Goal: Task Accomplishment & Management: Use online tool/utility

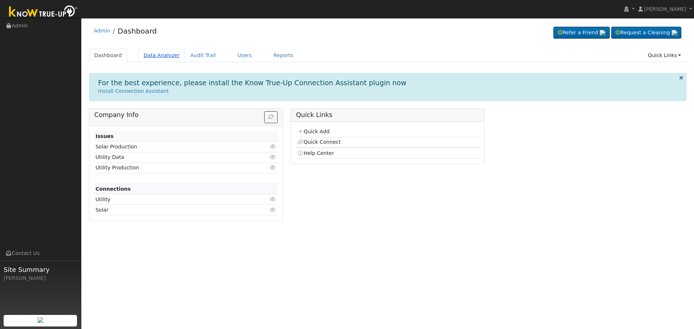
click at [159, 57] on link "Data Analyzer" at bounding box center [161, 55] width 47 height 13
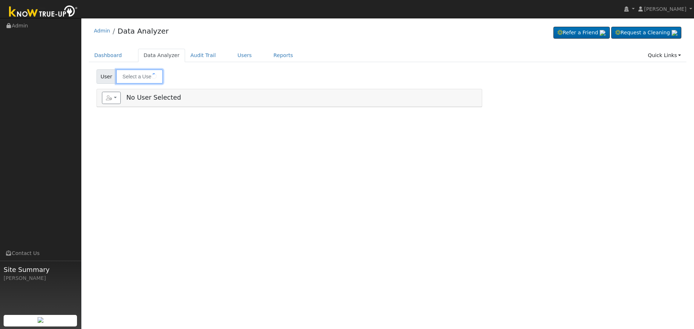
type input "Francisco Valenzuela Montes"
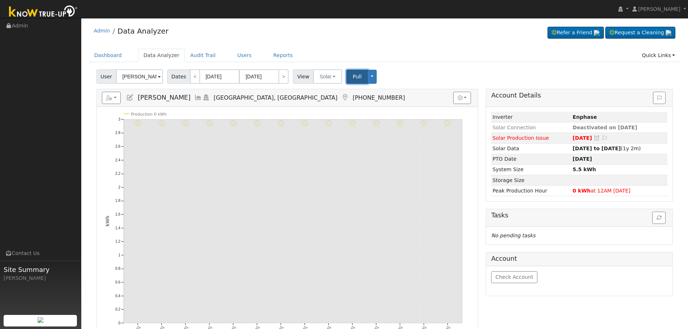
click at [353, 74] on span "Pull" at bounding box center [357, 77] width 9 height 6
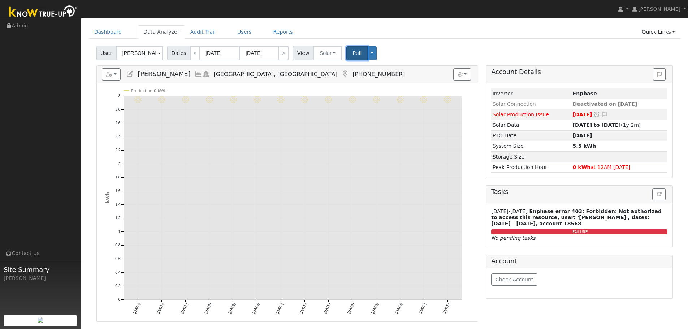
scroll to position [36, 0]
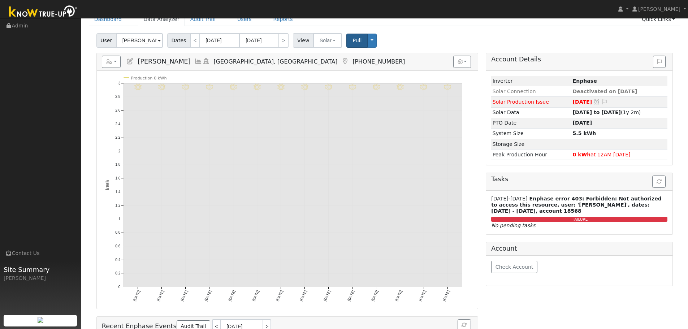
click at [132, 62] on icon at bounding box center [130, 61] width 8 height 7
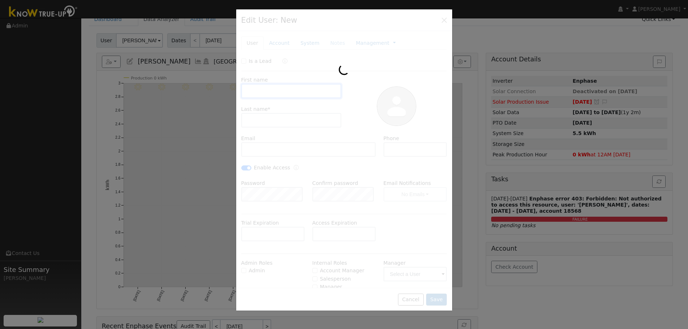
type input "06/13/2029"
type input "Francisco"
type input "Valenzuela Montes"
type input "fvmontes59@gmail.com"
type input "(661) 910-0367"
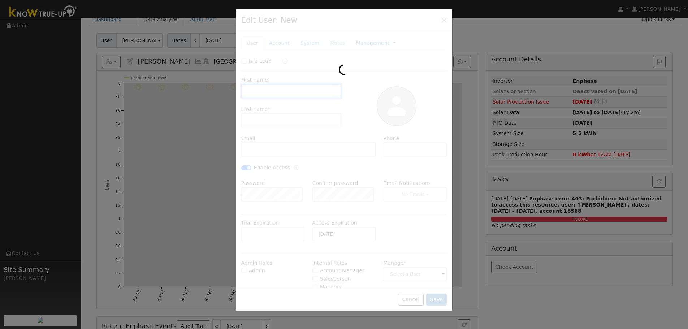
checkbox input "true"
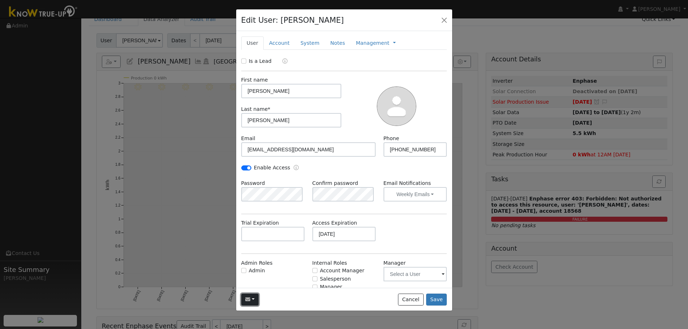
click at [253, 299] on button "button" at bounding box center [250, 300] width 18 height 12
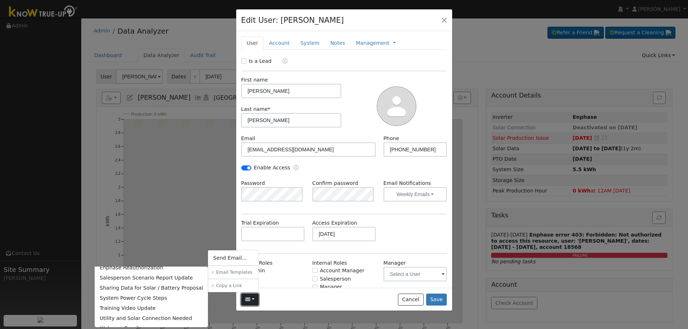
scroll to position [51, 0]
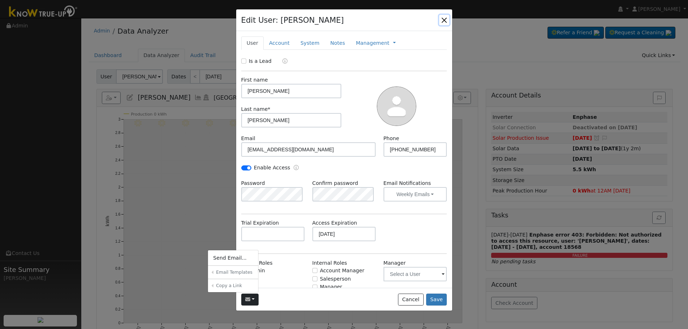
click at [443, 20] on button "button" at bounding box center [444, 20] width 10 height 10
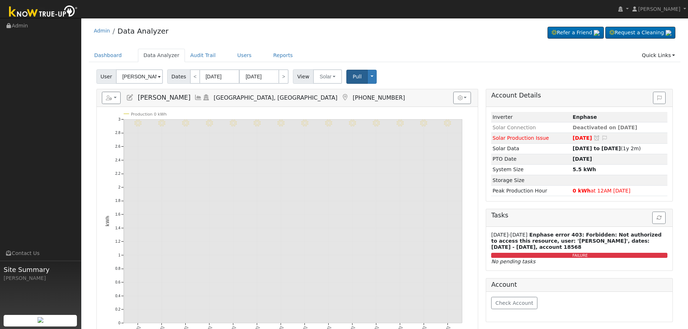
click at [480, 211] on div "Reports Scenario Health Check Energy Audit Account Timeline User Audit Trail In…" at bounding box center [287, 287] width 390 height 396
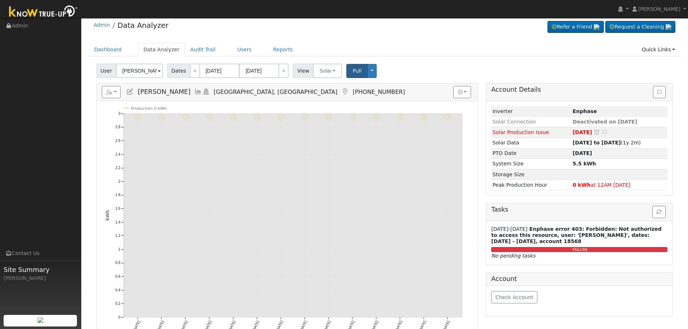
scroll to position [0, 0]
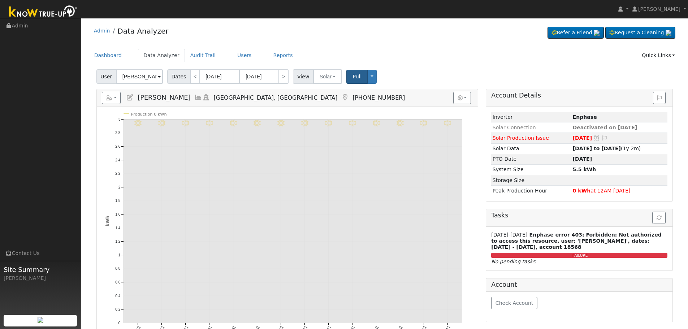
click at [428, 63] on div "Dashboard Data Analyzer Audit Trail Users Reports Quick Links Quick Add Quick C…" at bounding box center [385, 59] width 592 height 21
click at [449, 73] on div "User Francisco Valenzuela Montes Account Default Account Default Account 4637 B…" at bounding box center [384, 75] width 579 height 17
click at [155, 77] on input "Francisco Valenzuela Montes" at bounding box center [139, 76] width 47 height 14
click at [155, 77] on img at bounding box center [154, 76] width 18 height 14
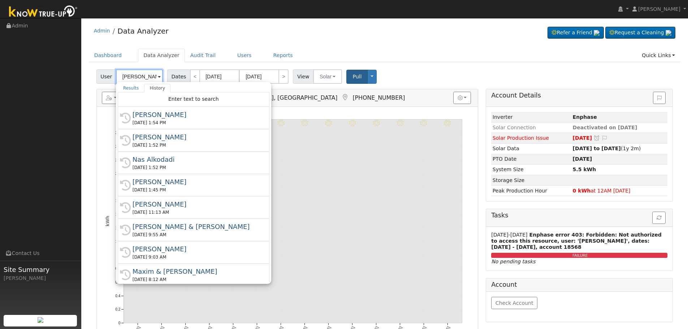
click at [142, 74] on input "Francisco Valenzuela Montes" at bounding box center [139, 76] width 47 height 14
paste input "Mohammad"
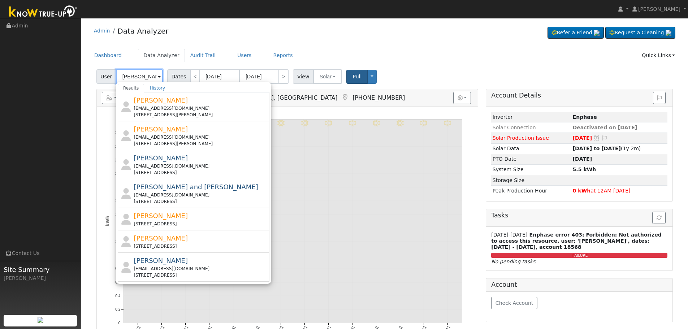
click at [154, 76] on input "Mohammad" at bounding box center [139, 76] width 47 height 14
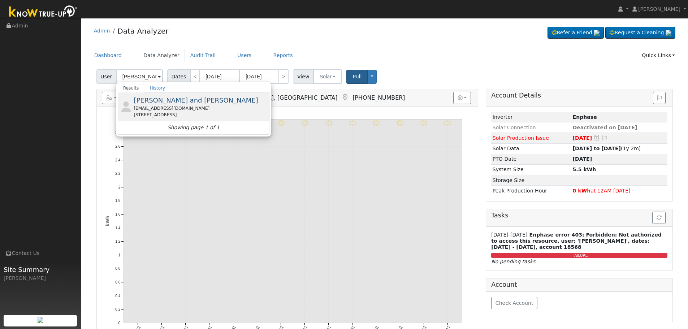
click at [195, 111] on div "bismillahmarket@hotmail.com" at bounding box center [201, 108] width 134 height 7
type input "Mohammad and Shehryar Iqbal"
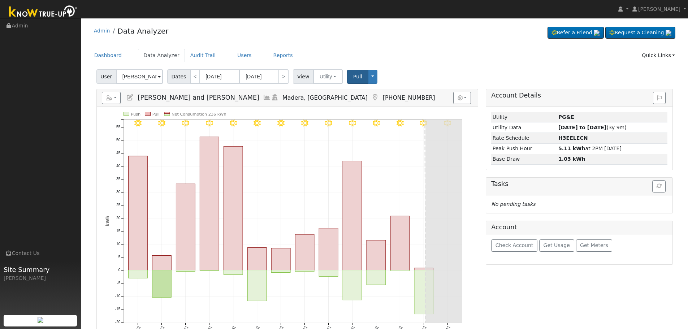
click at [263, 98] on icon at bounding box center [267, 97] width 8 height 7
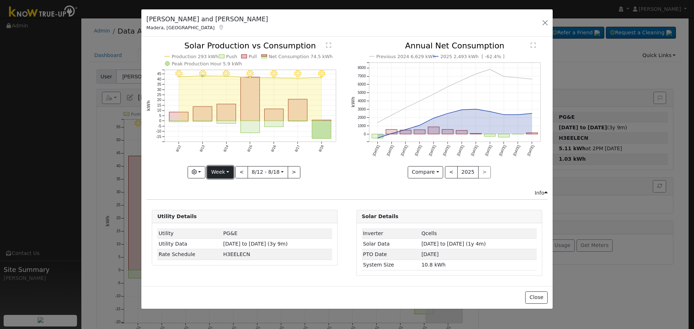
click at [220, 172] on button "Week" at bounding box center [220, 172] width 26 height 12
click at [234, 214] on link "Year" at bounding box center [232, 217] width 50 height 10
type input "2024-08-01"
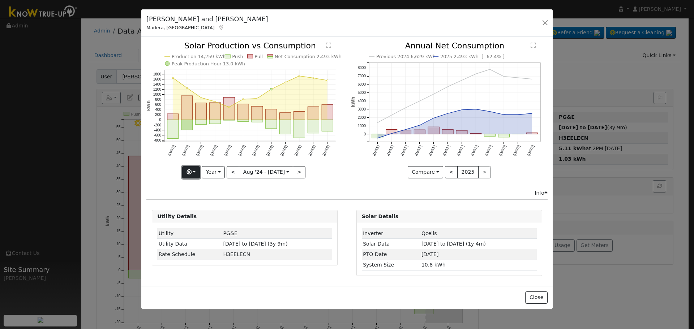
click at [188, 175] on button "button" at bounding box center [191, 172] width 18 height 12
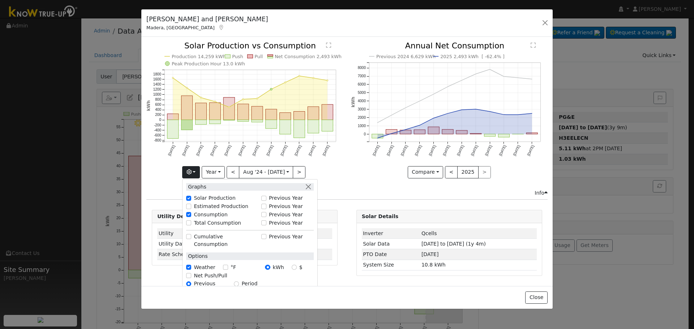
click at [230, 224] on label "Total Consumption" at bounding box center [217, 223] width 47 height 8
click at [191, 224] on input "Total Consumption" at bounding box center [188, 222] width 5 height 5
checkbox input "true"
click at [266, 224] on input "Previous Year" at bounding box center [263, 222] width 5 height 5
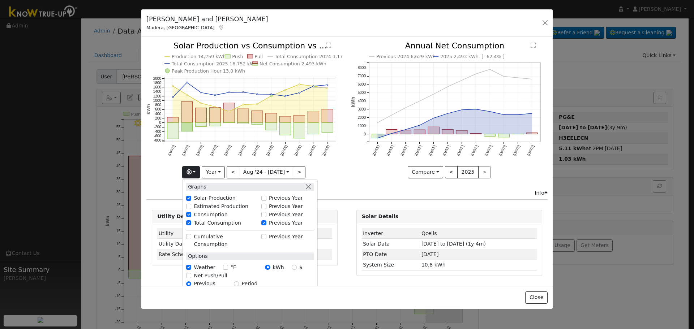
click at [342, 179] on icon "Production 14,259 kWh Push Pull Total Consumption 2024 3,170 kWh Total Consumpt…" at bounding box center [244, 111] width 197 height 139
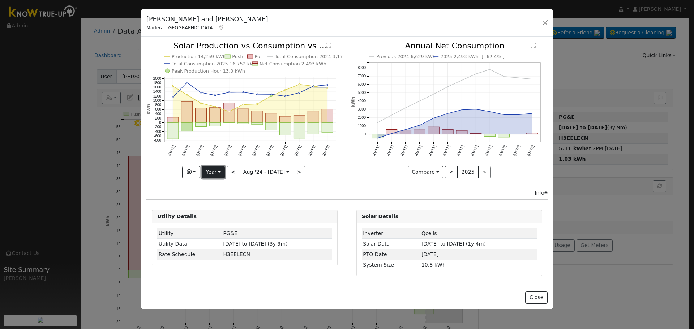
click at [217, 174] on button "Year" at bounding box center [213, 172] width 23 height 12
click at [191, 174] on icon "button" at bounding box center [188, 171] width 5 height 5
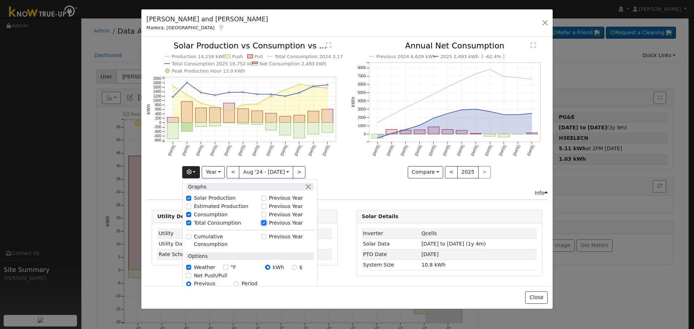
click at [266, 222] on input "Previous Year" at bounding box center [263, 222] width 5 height 5
checkbox input "false"
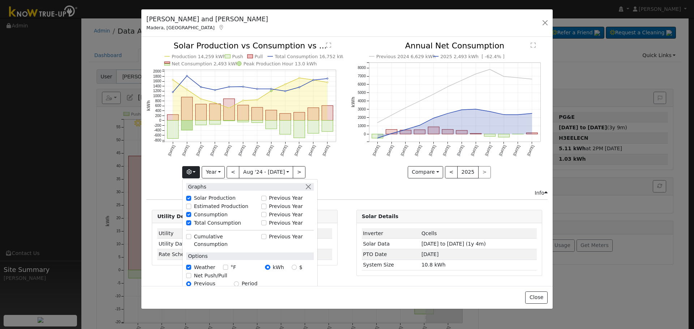
click at [211, 225] on label "Total Consumption" at bounding box center [217, 223] width 47 height 8
click at [191, 225] on input "Total Consumption" at bounding box center [188, 222] width 5 height 5
checkbox input "false"
click at [281, 197] on label "Previous Year" at bounding box center [286, 198] width 34 height 8
click at [266, 197] on input "Previous Year" at bounding box center [263, 198] width 5 height 5
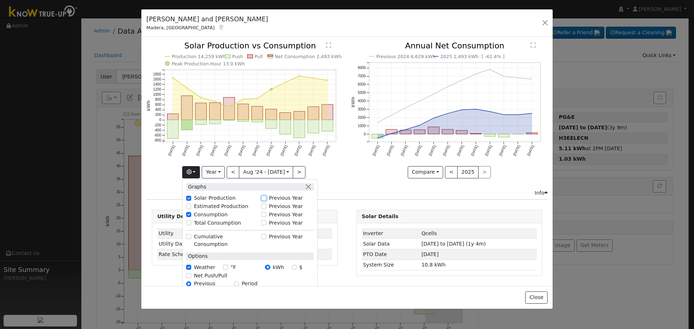
checkbox input "true"
click at [352, 171] on icon "Previous 2024 6,629 kWh 2025 2,493 kWh [ -62.4% ] Aug '24 Sep '24 Oct '24 Nov '…" at bounding box center [449, 108] width 197 height 132
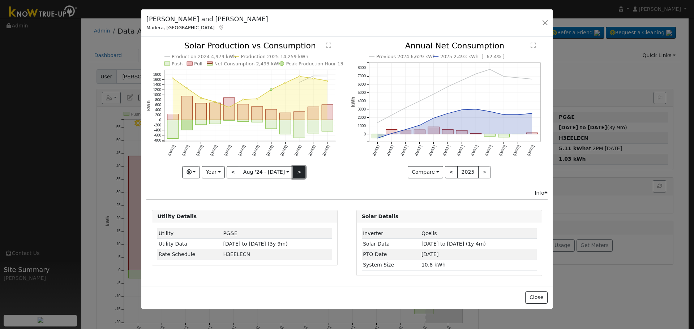
click at [295, 174] on button ">" at bounding box center [299, 172] width 13 height 12
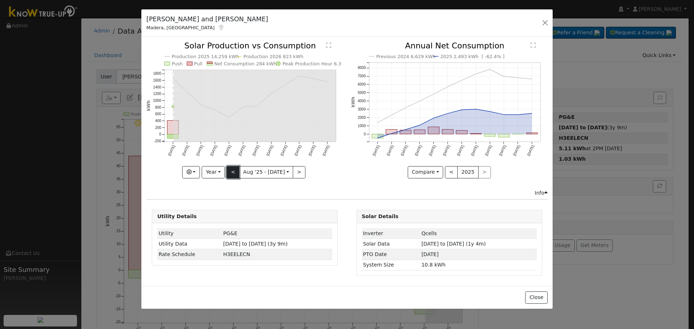
click at [236, 169] on button "<" at bounding box center [233, 172] width 13 height 12
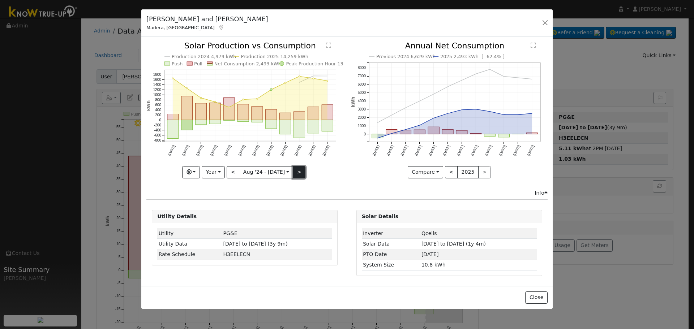
click at [296, 170] on button ">" at bounding box center [299, 172] width 13 height 12
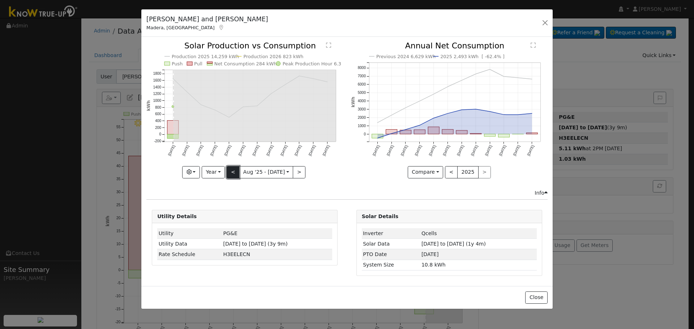
click at [237, 171] on button "<" at bounding box center [233, 172] width 13 height 12
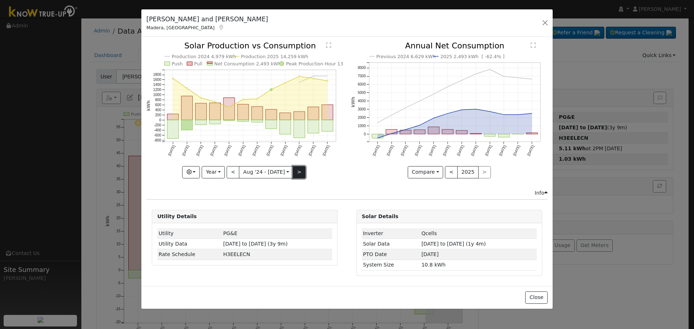
click at [298, 174] on button ">" at bounding box center [299, 172] width 13 height 12
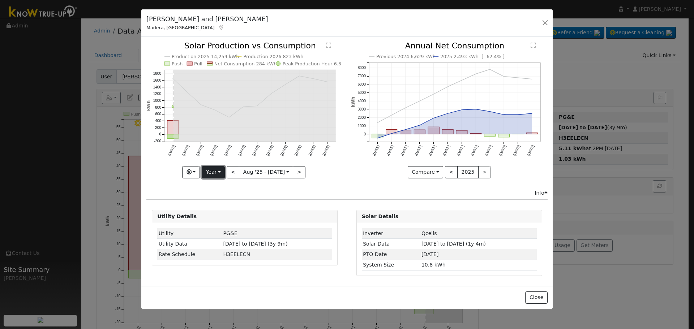
click at [209, 171] on button "Year" at bounding box center [213, 172] width 23 height 12
click at [232, 207] on link "Month" at bounding box center [227, 207] width 50 height 10
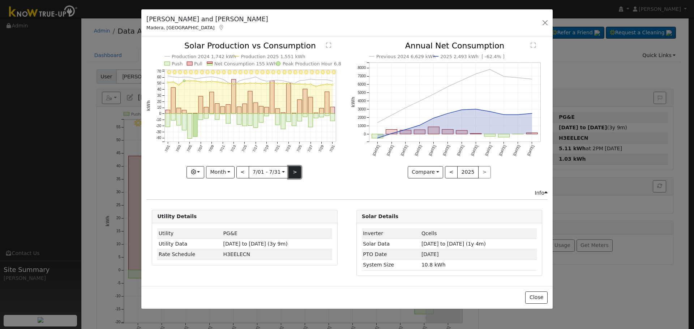
click at [295, 176] on button ">" at bounding box center [294, 172] width 13 height 12
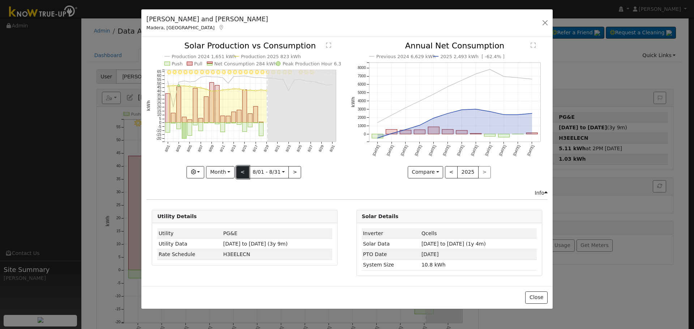
click at [243, 173] on button "<" at bounding box center [242, 172] width 13 height 12
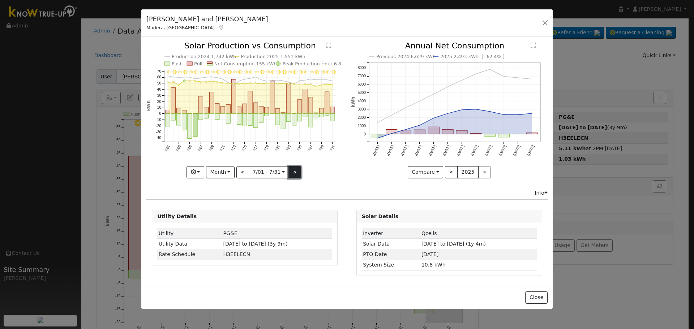
click at [291, 169] on button ">" at bounding box center [294, 172] width 13 height 12
type input "2025-08-01"
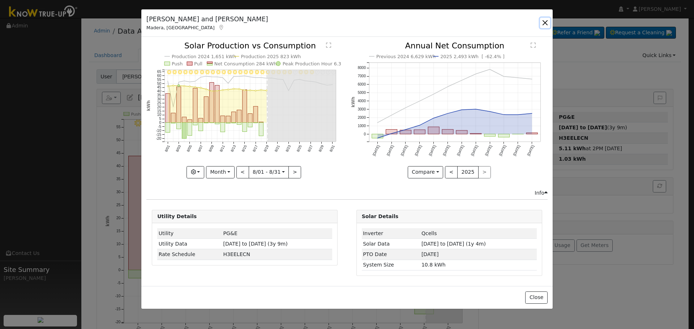
click at [543, 21] on button "button" at bounding box center [545, 23] width 10 height 10
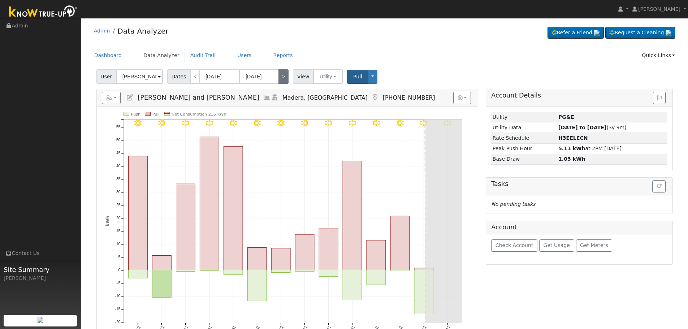
click at [279, 73] on link ">" at bounding box center [284, 76] width 10 height 14
type input "[DATE]"
type input "09/02/2025"
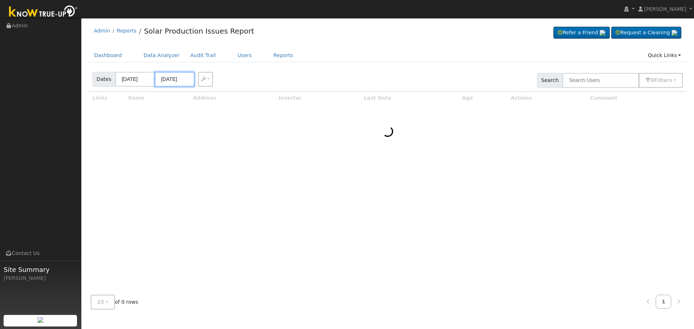
click at [169, 79] on input "[DATE]" at bounding box center [175, 79] width 40 height 15
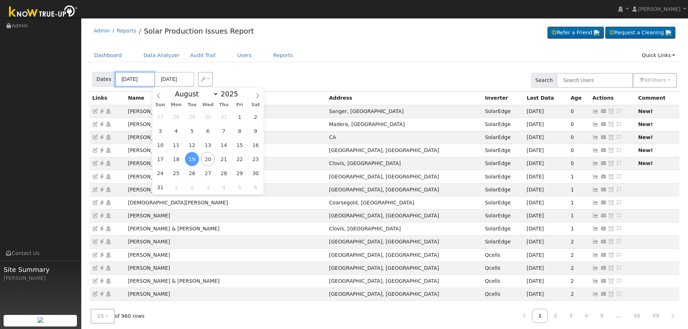
click at [133, 81] on input "08/16/2025" at bounding box center [135, 79] width 40 height 15
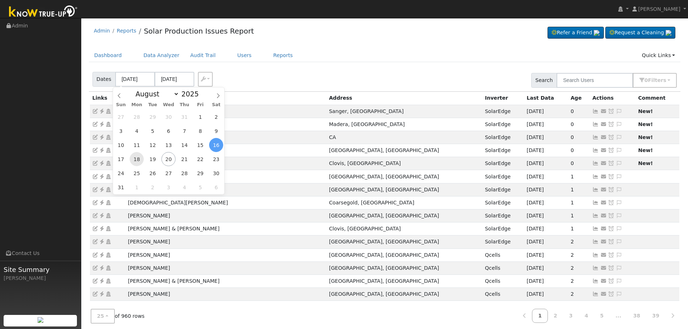
click at [135, 162] on span "18" at bounding box center [137, 159] width 14 height 14
type input "08/18/2025"
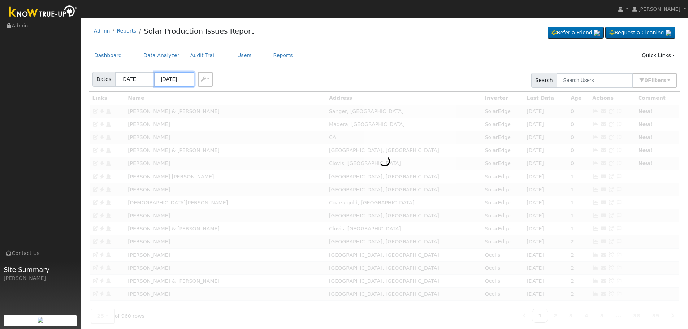
click at [168, 79] on input "08/21/2025" at bounding box center [175, 79] width 40 height 15
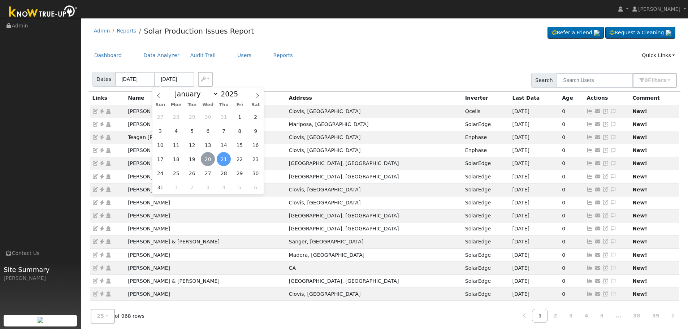
click at [208, 155] on span "20" at bounding box center [208, 159] width 14 height 14
type input "[DATE]"
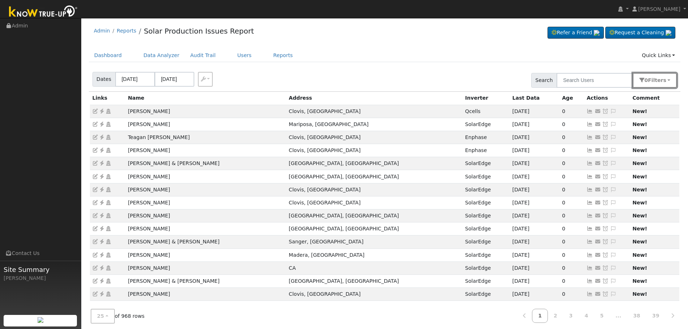
click at [647, 83] on button "0 Filter s" at bounding box center [655, 80] width 44 height 15
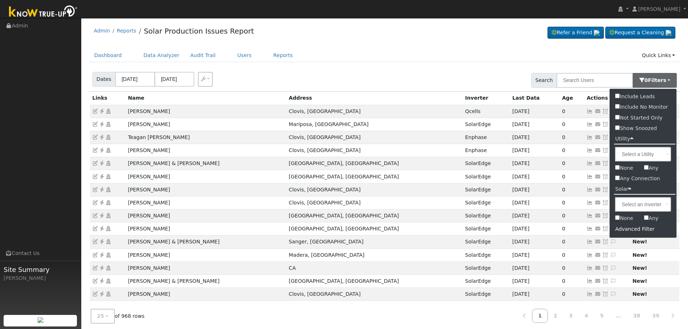
click at [647, 227] on div "Advanced Filter" at bounding box center [643, 229] width 67 height 11
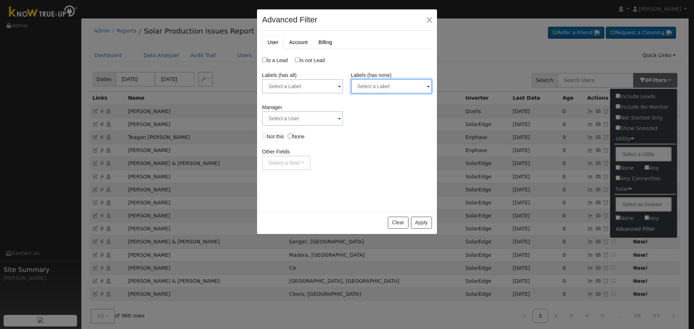
click at [343, 89] on input "text" at bounding box center [302, 86] width 81 height 14
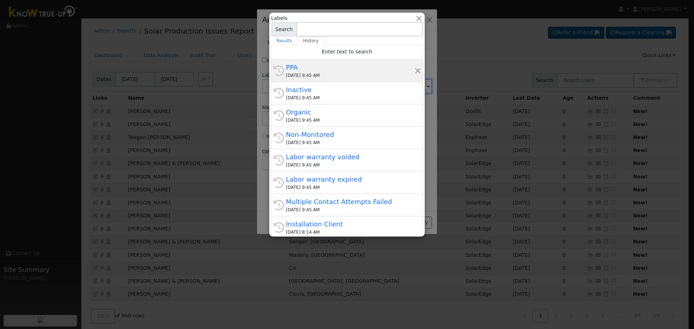
click at [331, 69] on div "PPA" at bounding box center [350, 67] width 129 height 10
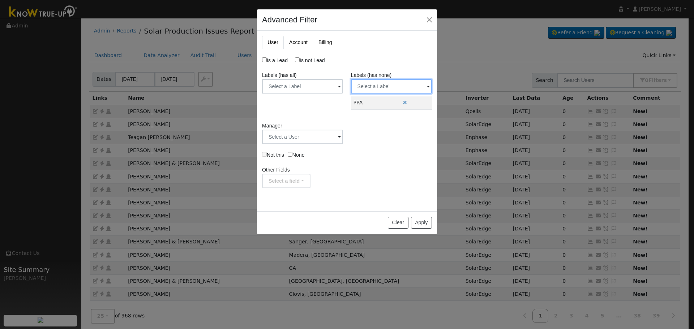
click at [343, 87] on input "text" at bounding box center [302, 86] width 81 height 14
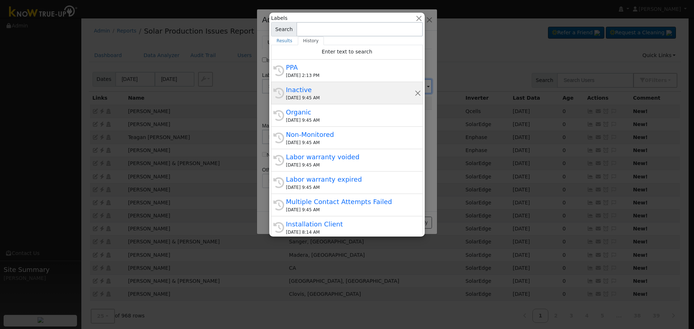
click at [339, 94] on div "Inactive" at bounding box center [350, 90] width 129 height 10
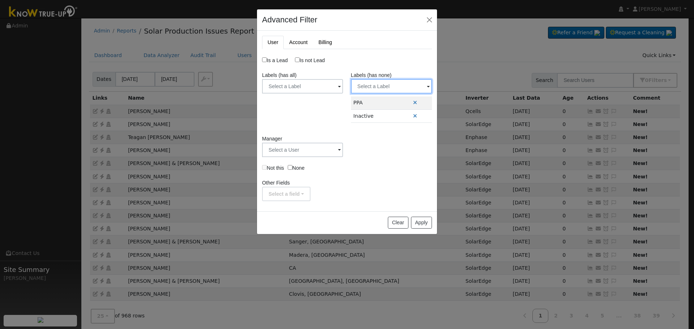
click at [343, 87] on input "text" at bounding box center [302, 86] width 81 height 14
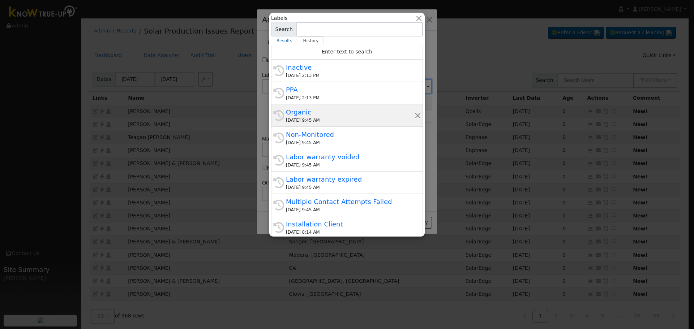
click at [315, 116] on div "Organic" at bounding box center [350, 112] width 129 height 10
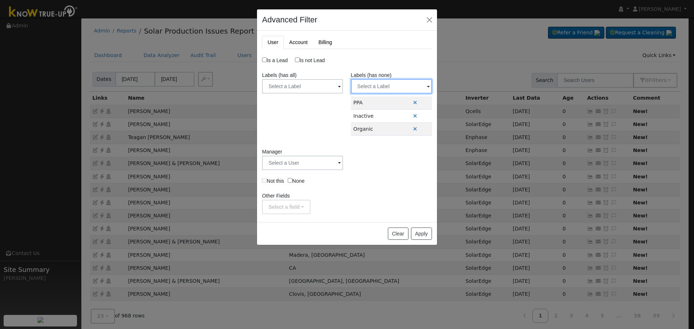
click at [343, 88] on input "text" at bounding box center [302, 86] width 81 height 14
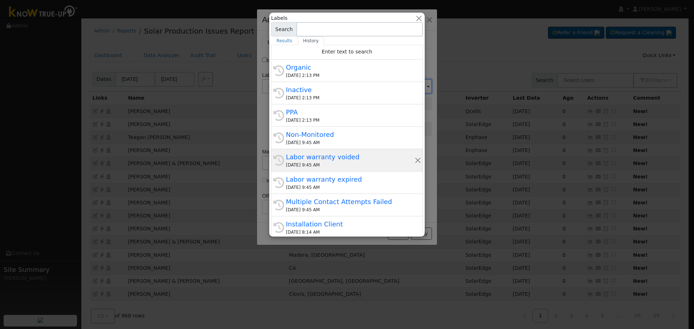
click at [309, 172] on div "History Labor warranty voided 08/20/2025 9:45 AM" at bounding box center [347, 183] width 152 height 22
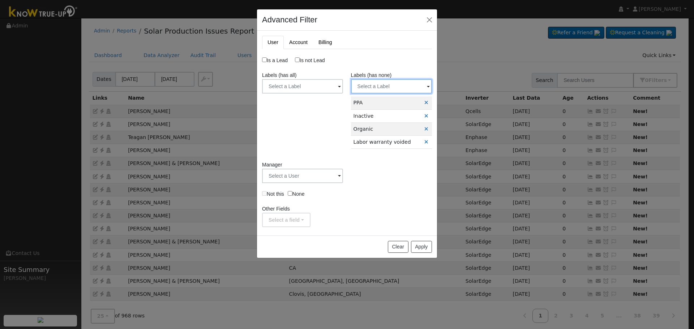
click at [343, 81] on input "text" at bounding box center [302, 86] width 81 height 14
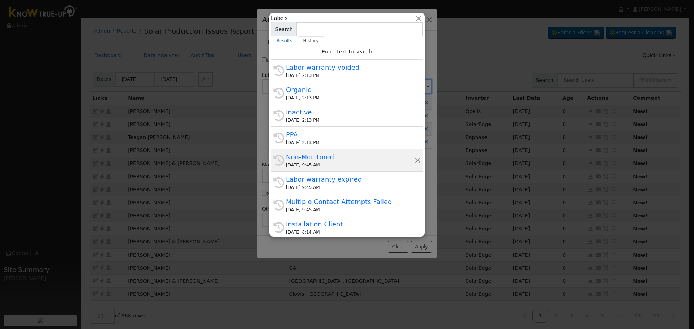
click at [325, 157] on div "Non-Monitored" at bounding box center [350, 157] width 129 height 10
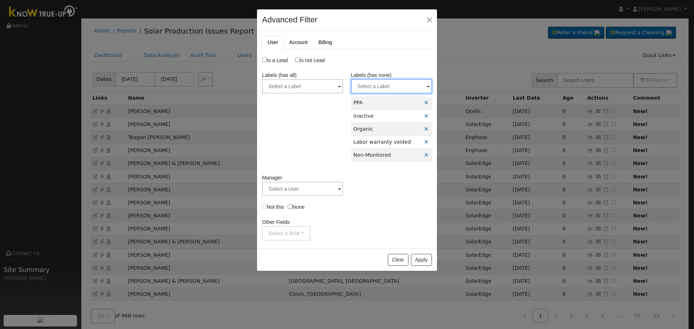
click at [343, 83] on input "text" at bounding box center [302, 86] width 81 height 14
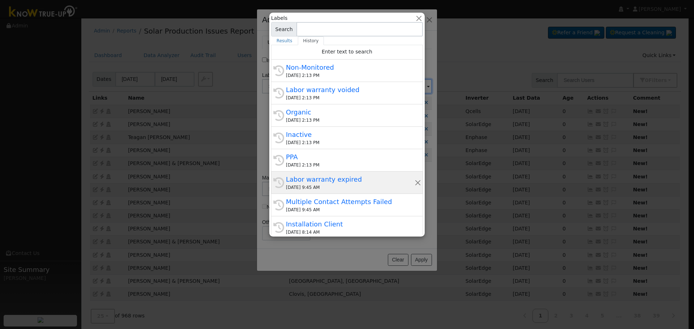
click at [341, 183] on div "Labor warranty expired" at bounding box center [350, 179] width 129 height 10
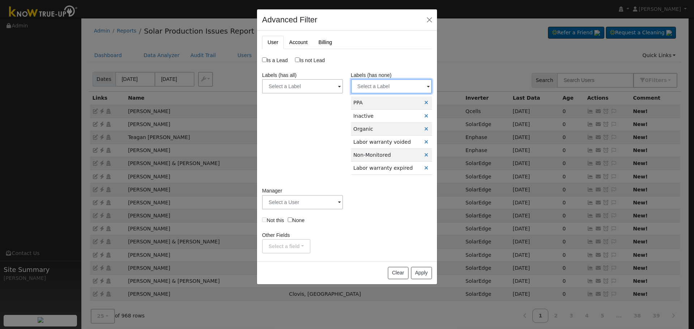
click at [343, 82] on input "text" at bounding box center [302, 86] width 81 height 14
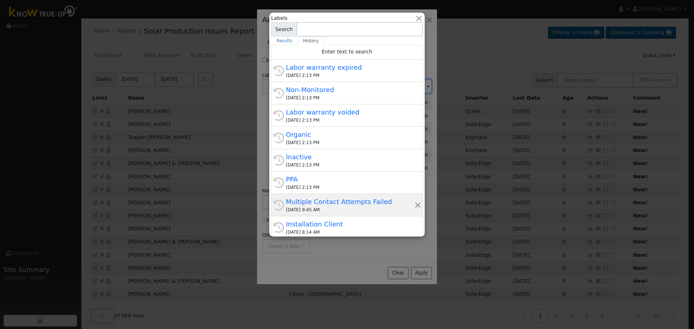
click at [340, 211] on div "08/20/2025 9:45 AM" at bounding box center [350, 210] width 129 height 7
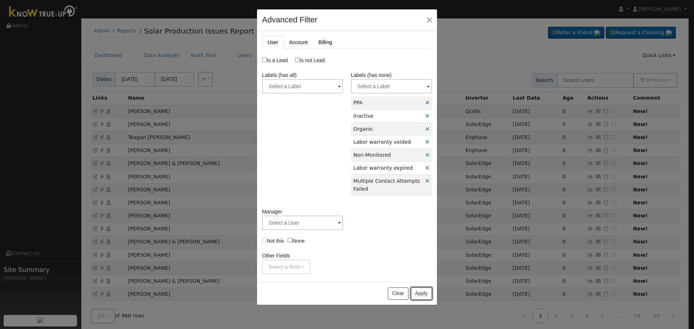
click at [425, 296] on button "Apply" at bounding box center [421, 294] width 21 height 12
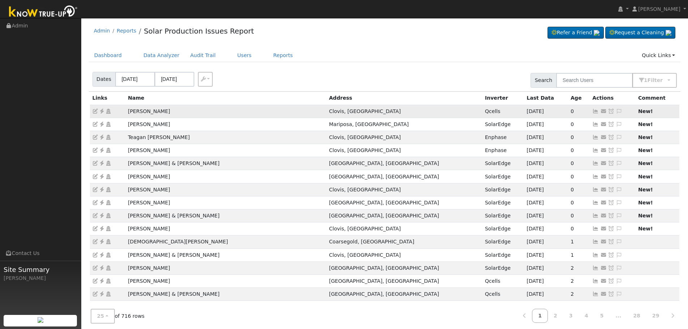
click at [616, 110] on icon at bounding box center [619, 111] width 7 height 5
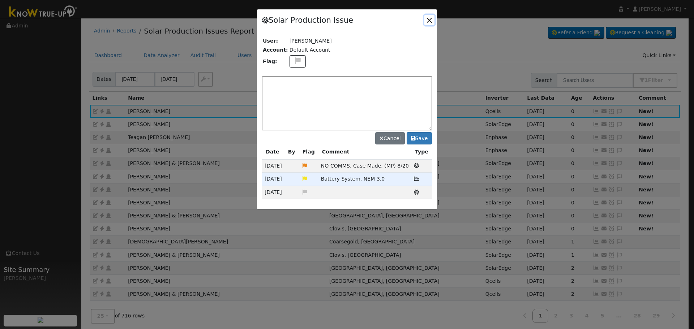
click at [428, 20] on button "button" at bounding box center [429, 20] width 10 height 10
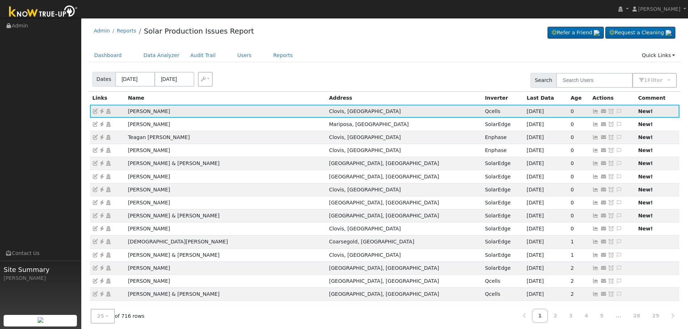
click at [99, 108] on td at bounding box center [108, 111] width 36 height 13
click at [101, 113] on icon at bounding box center [102, 111] width 7 height 5
click at [616, 111] on icon at bounding box center [619, 111] width 7 height 5
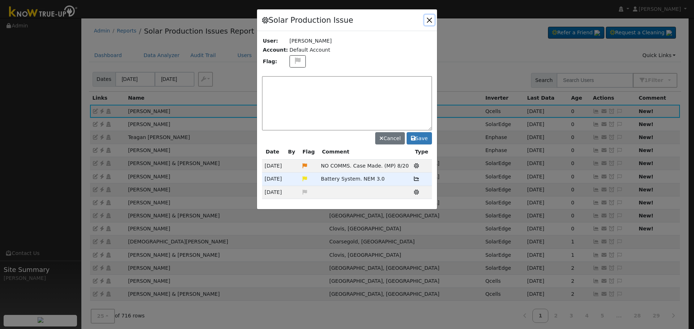
click at [430, 22] on button "button" at bounding box center [429, 20] width 10 height 10
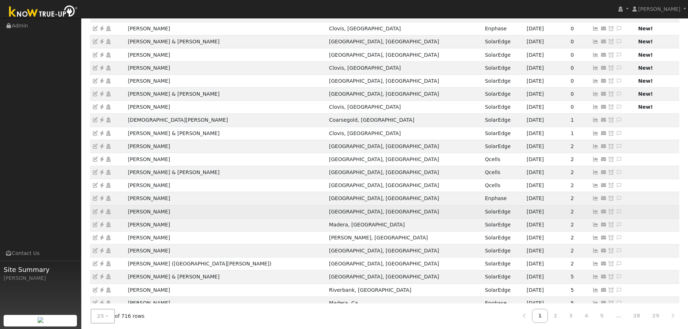
scroll to position [138, 0]
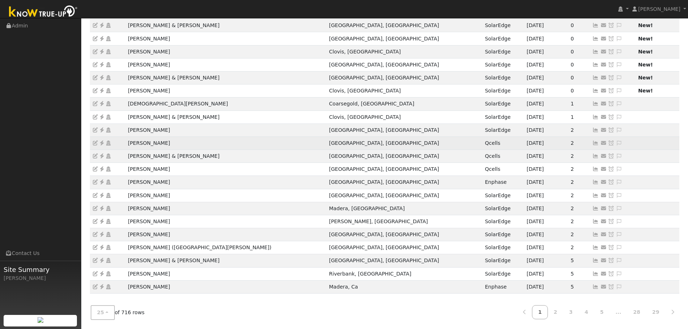
drag, startPoint x: 176, startPoint y: 143, endPoint x: 128, endPoint y: 140, distance: 47.4
click at [128, 140] on td "Genevieve Murphy" at bounding box center [225, 143] width 201 height 13
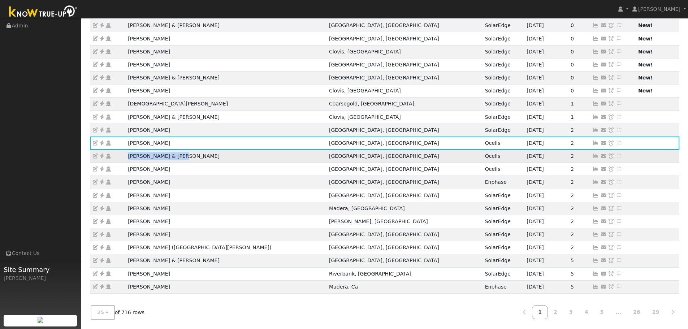
drag, startPoint x: 181, startPoint y: 158, endPoint x: 129, endPoint y: 155, distance: 52.4
click at [129, 155] on td "[PERSON_NAME] & [PERSON_NAME]" at bounding box center [225, 156] width 201 height 13
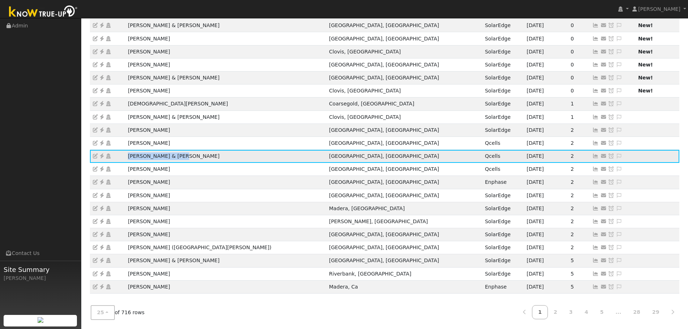
copy td "[PERSON_NAME] & [PERSON_NAME]"
click at [101, 155] on icon at bounding box center [102, 156] width 7 height 5
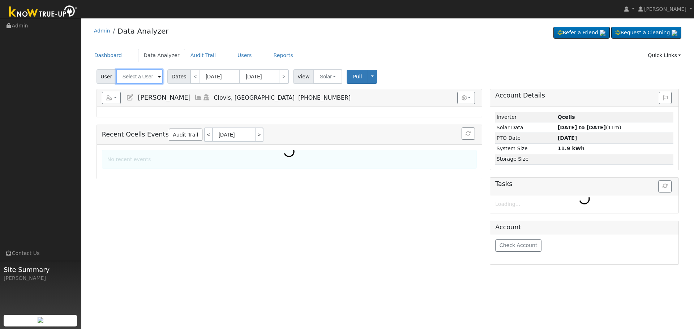
type input "[PERSON_NAME]"
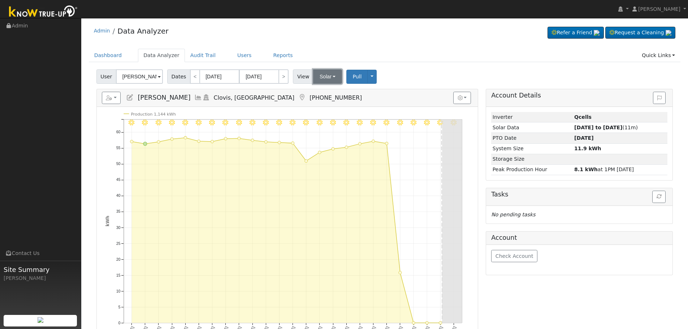
click at [327, 76] on button "Solar" at bounding box center [327, 76] width 29 height 14
click at [335, 95] on link "Utility" at bounding box center [337, 92] width 50 height 10
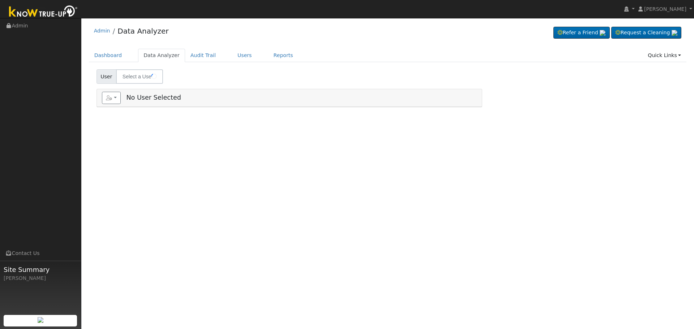
type input "[PERSON_NAME] & [PERSON_NAME]"
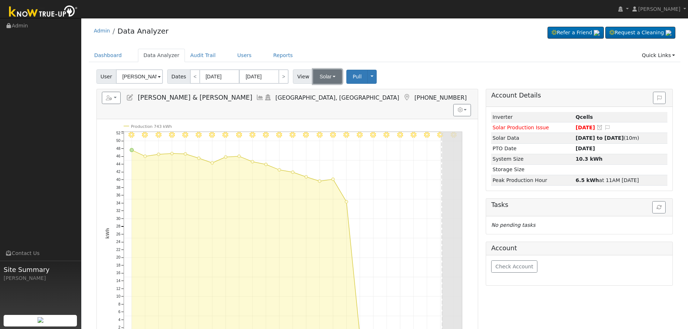
click at [322, 72] on button "Solar" at bounding box center [327, 76] width 29 height 14
click at [332, 93] on link "Utility" at bounding box center [337, 92] width 50 height 10
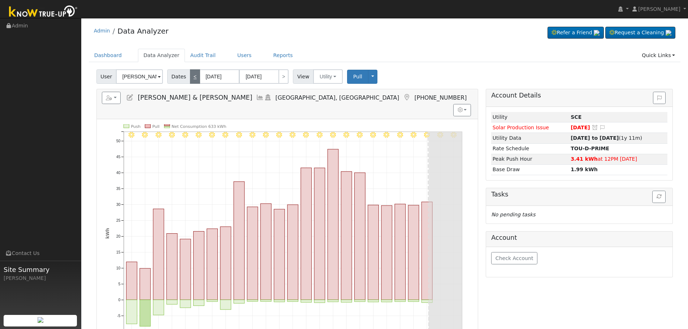
click at [193, 76] on link "<" at bounding box center [195, 76] width 10 height 14
type input "[DATE]"
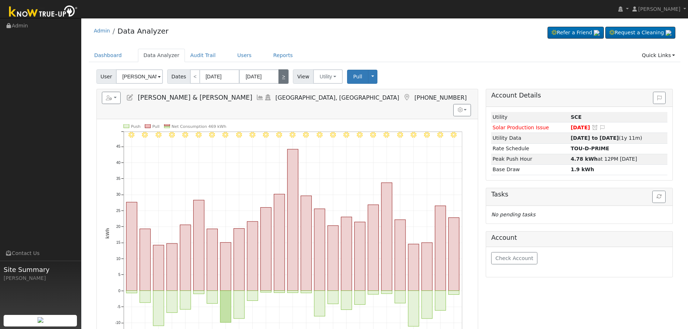
click at [282, 76] on link ">" at bounding box center [284, 76] width 10 height 14
type input "[DATE]"
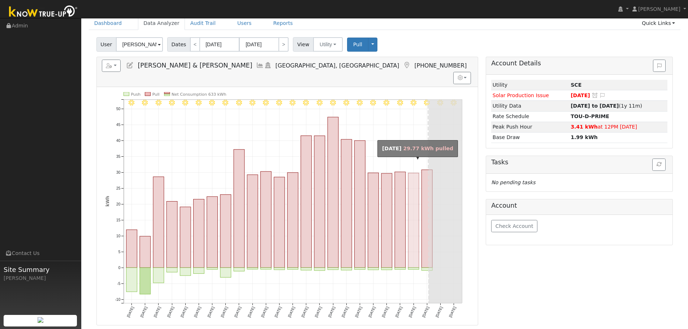
scroll to position [36, 0]
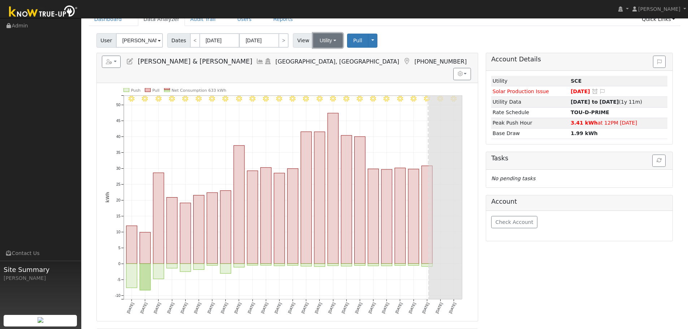
click at [320, 39] on button "Utility" at bounding box center [328, 40] width 30 height 14
click at [333, 68] on link "Solar" at bounding box center [337, 67] width 50 height 10
